Goal: Task Accomplishment & Management: Complete application form

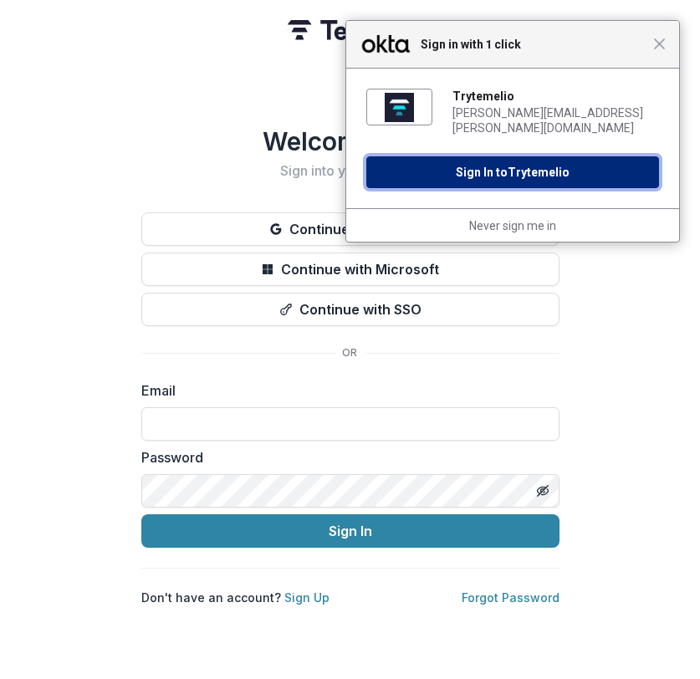
click at [480, 166] on button "Sign In to Trytemelio" at bounding box center [512, 172] width 293 height 32
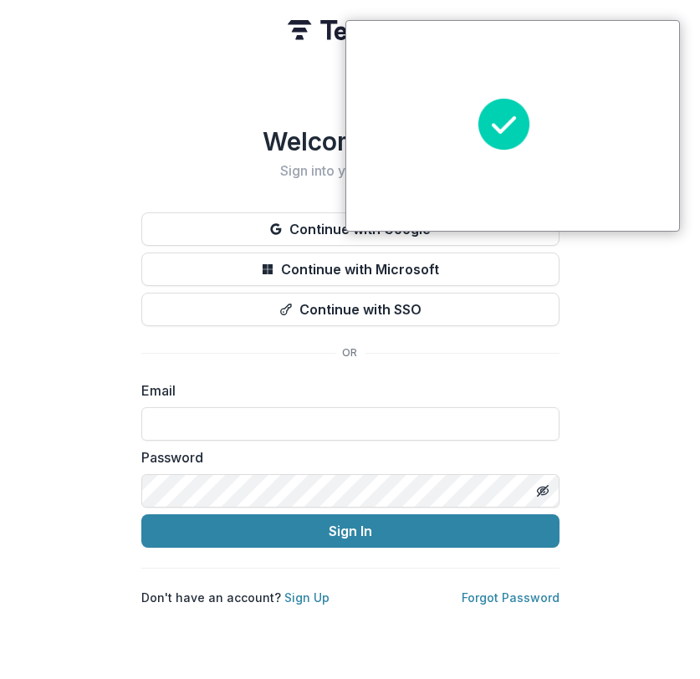
type input "**********"
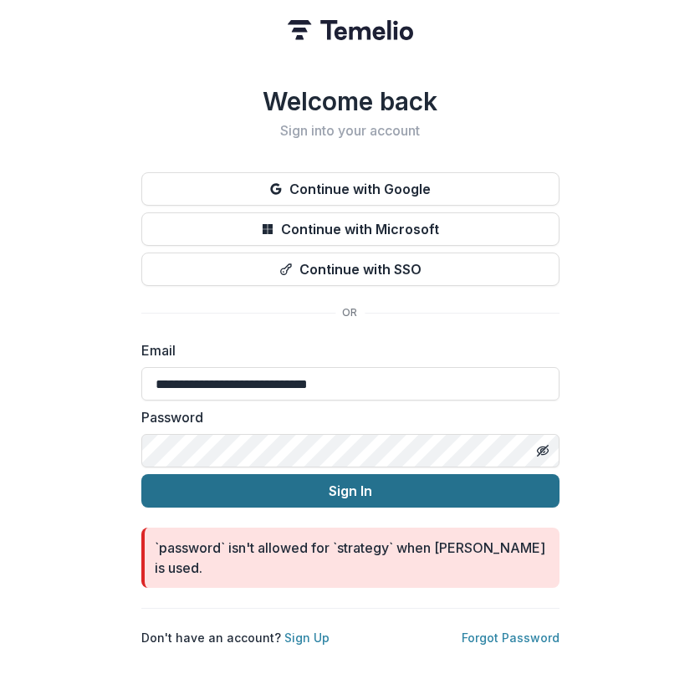
click at [283, 487] on button "Sign In" at bounding box center [350, 490] width 418 height 33
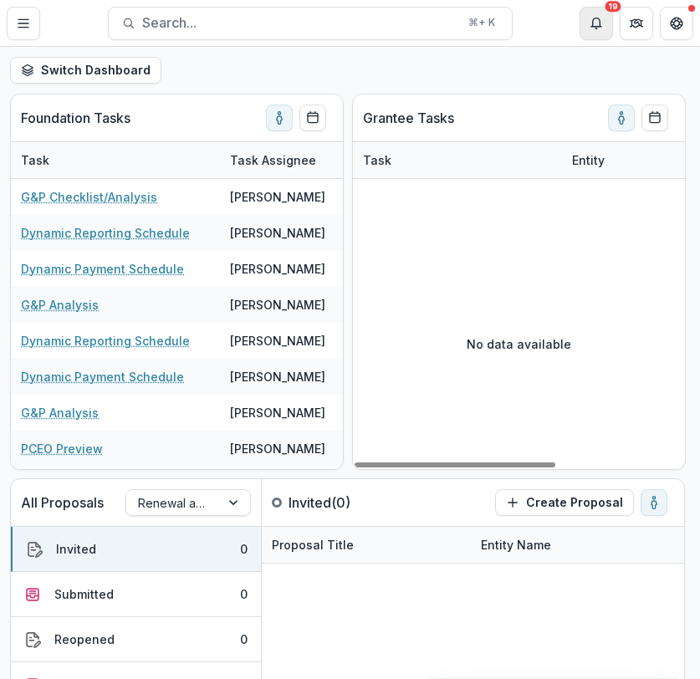
click at [599, 28] on icon "Notifications" at bounding box center [595, 23] width 13 height 13
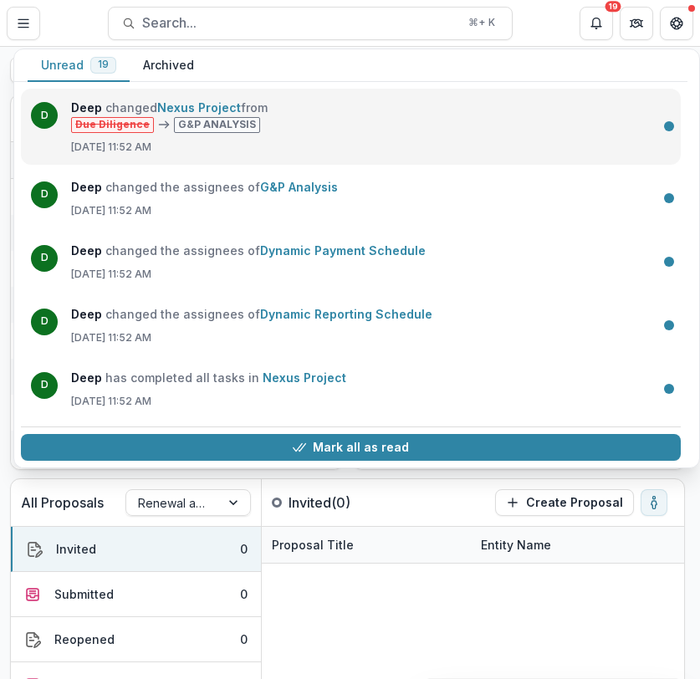
click at [208, 108] on link "Nexus Project" at bounding box center [199, 107] width 84 height 14
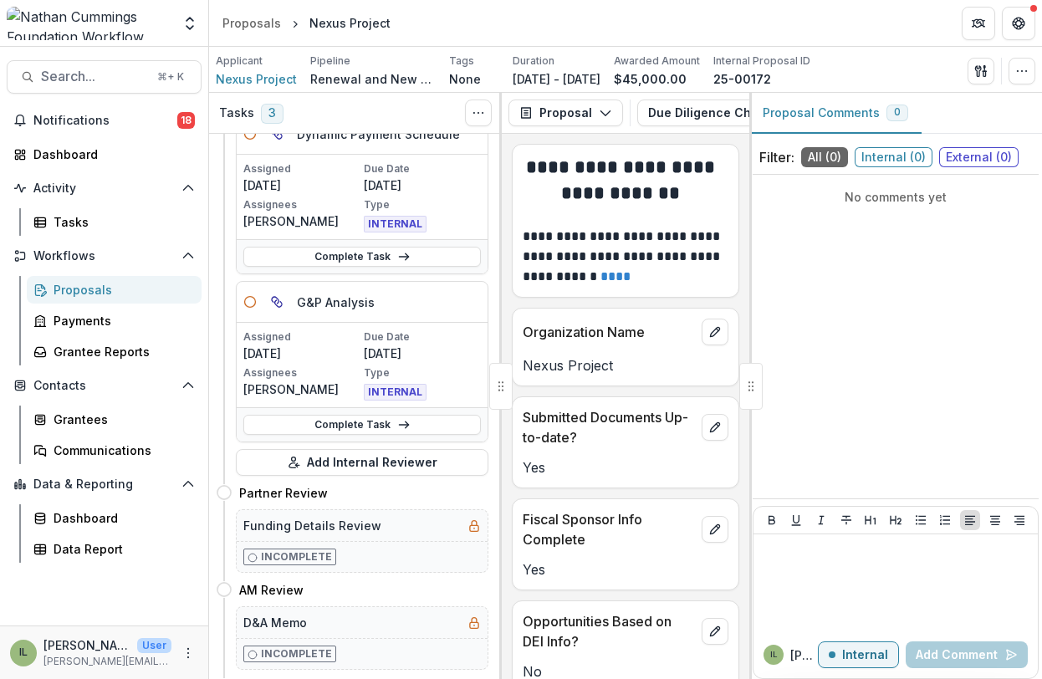
scroll to position [280, 0]
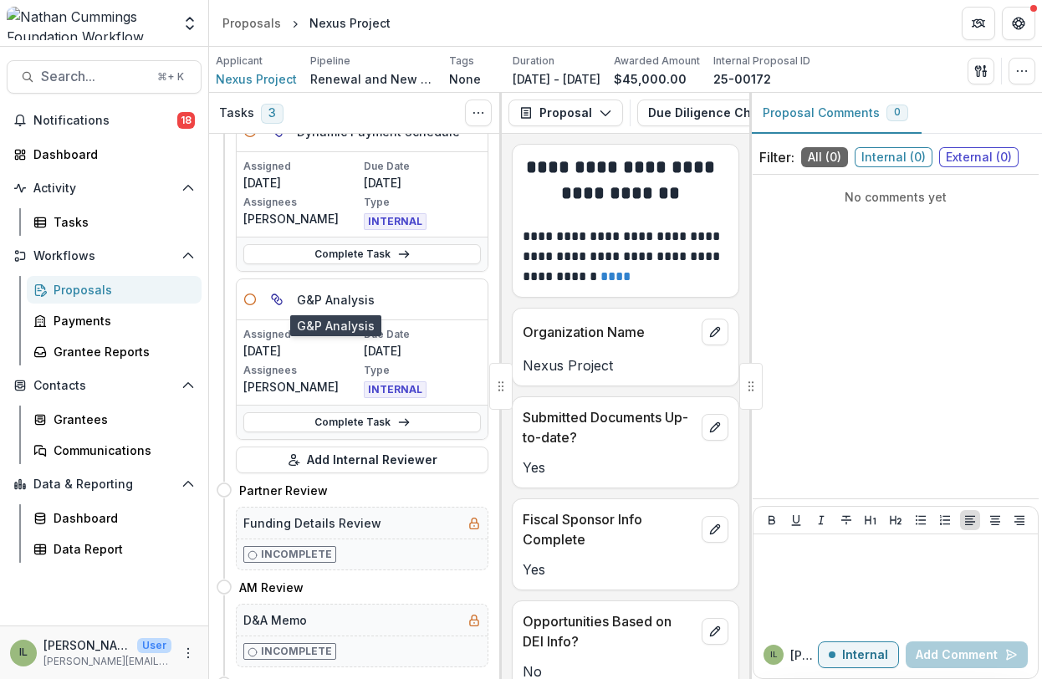
click at [352, 303] on h5 "G&P Analysis" at bounding box center [336, 300] width 78 height 18
click at [288, 365] on p "Assignees" at bounding box center [301, 370] width 117 height 15
click at [325, 417] on link "Complete Task" at bounding box center [361, 422] width 237 height 20
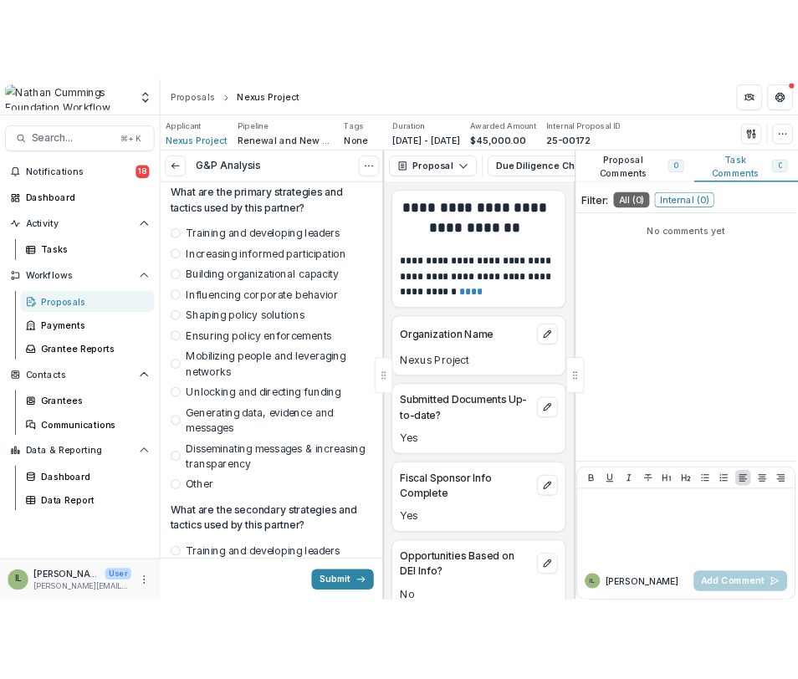
scroll to position [3321, 0]
